Goal: Obtain resource: Download file/media

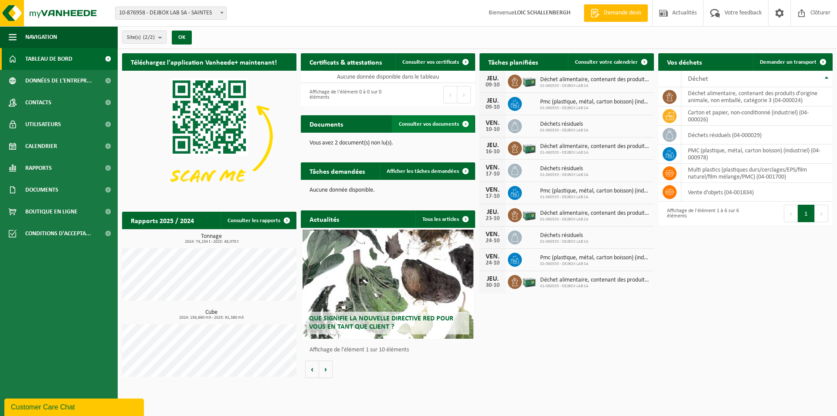
click at [440, 123] on span "Consulter vos documents" at bounding box center [429, 124] width 60 height 6
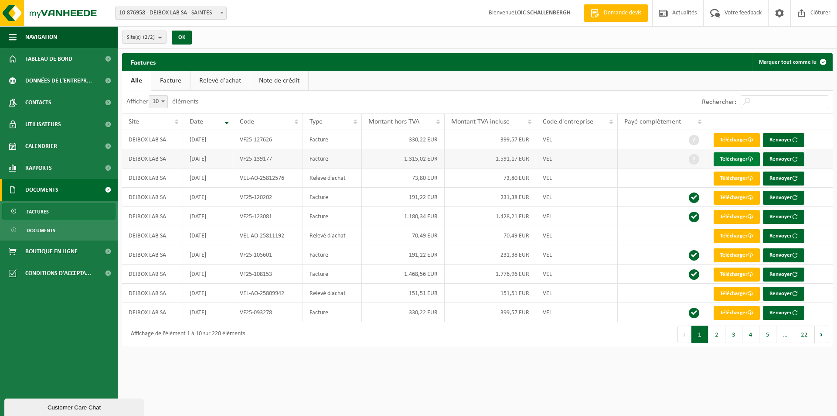
click at [739, 160] on link "Télécharger" at bounding box center [737, 159] width 46 height 14
click at [51, 233] on span "Documents" at bounding box center [41, 230] width 29 height 17
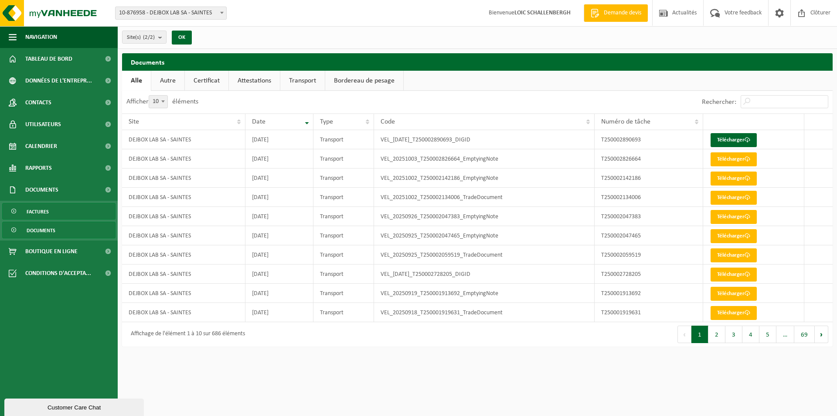
click at [47, 212] on span "Factures" at bounding box center [38, 211] width 22 height 17
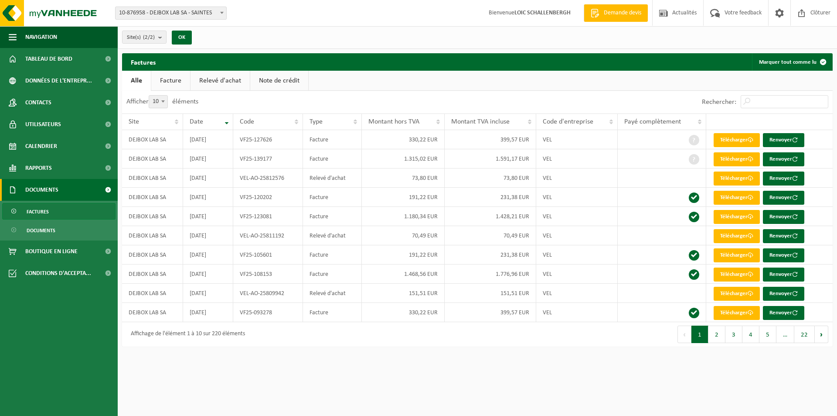
click at [782, 62] on button "Marquer tout comme lu" at bounding box center [792, 61] width 80 height 17
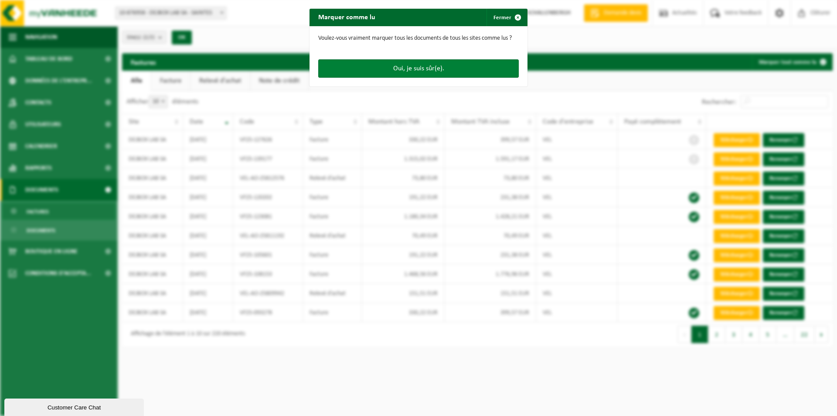
click at [408, 71] on button "Oui, je suis sûr(e)." at bounding box center [418, 68] width 201 height 18
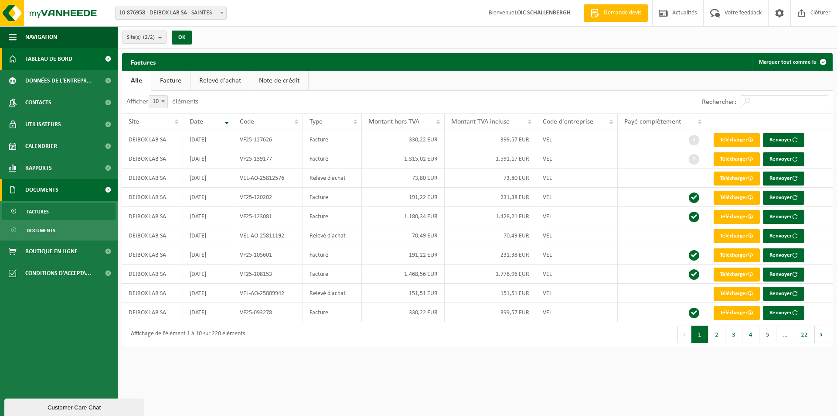
click at [45, 56] on span "Tableau de bord" at bounding box center [48, 59] width 47 height 22
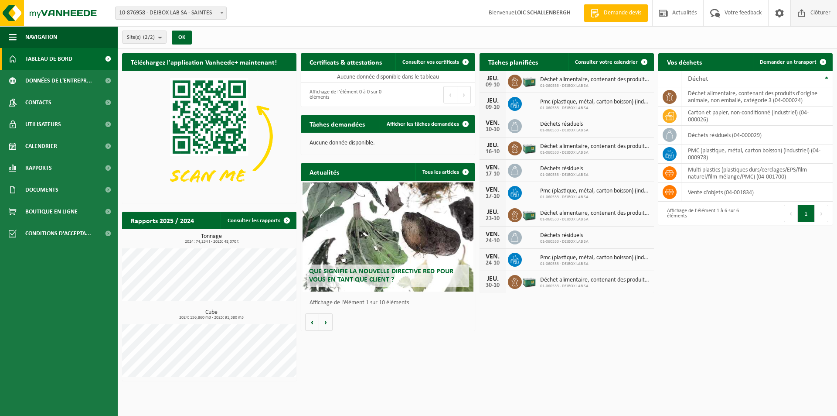
click at [816, 13] on span "Clôturer" at bounding box center [820, 13] width 24 height 26
